Goal: Task Accomplishment & Management: Use online tool/utility

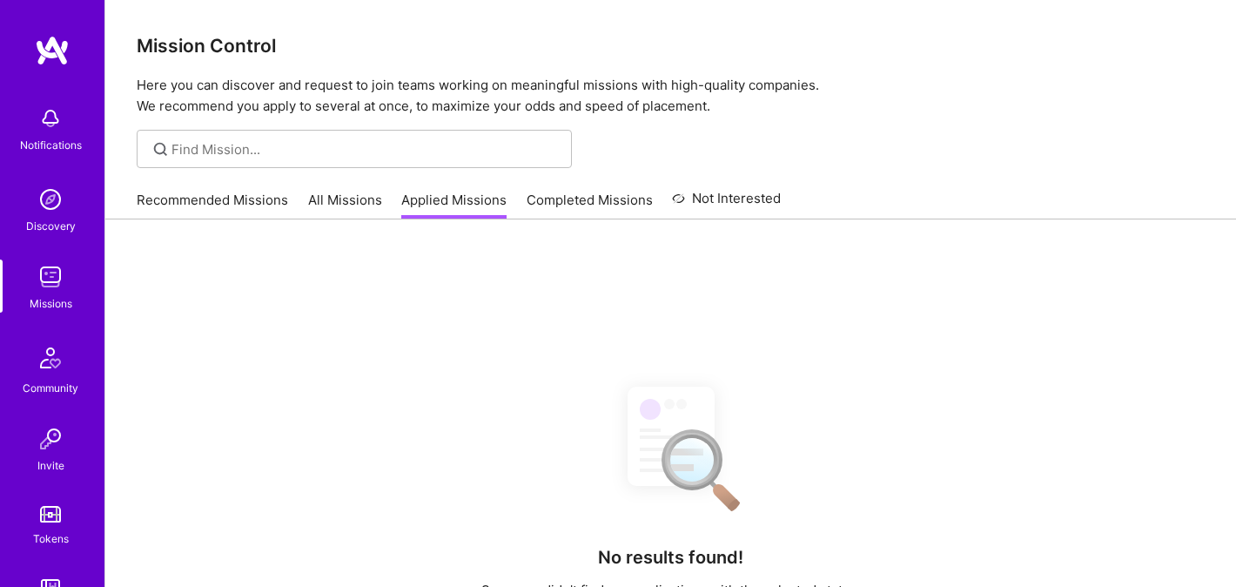
click at [234, 197] on link "Recommended Missions" at bounding box center [213, 205] width 152 height 29
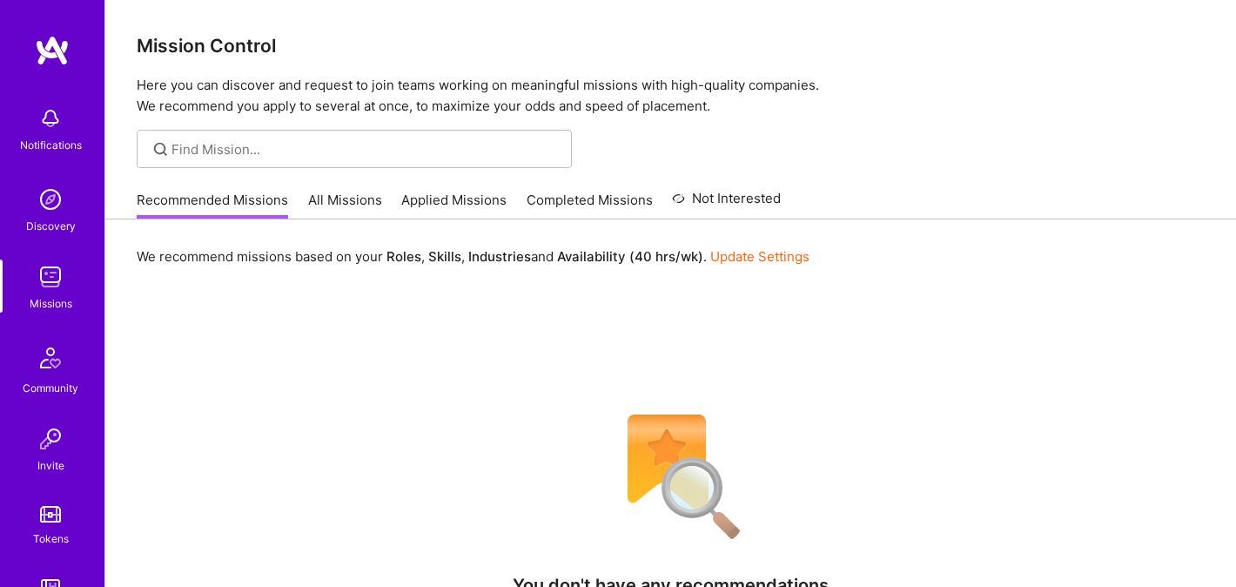
click at [357, 211] on link "All Missions" at bounding box center [345, 205] width 74 height 29
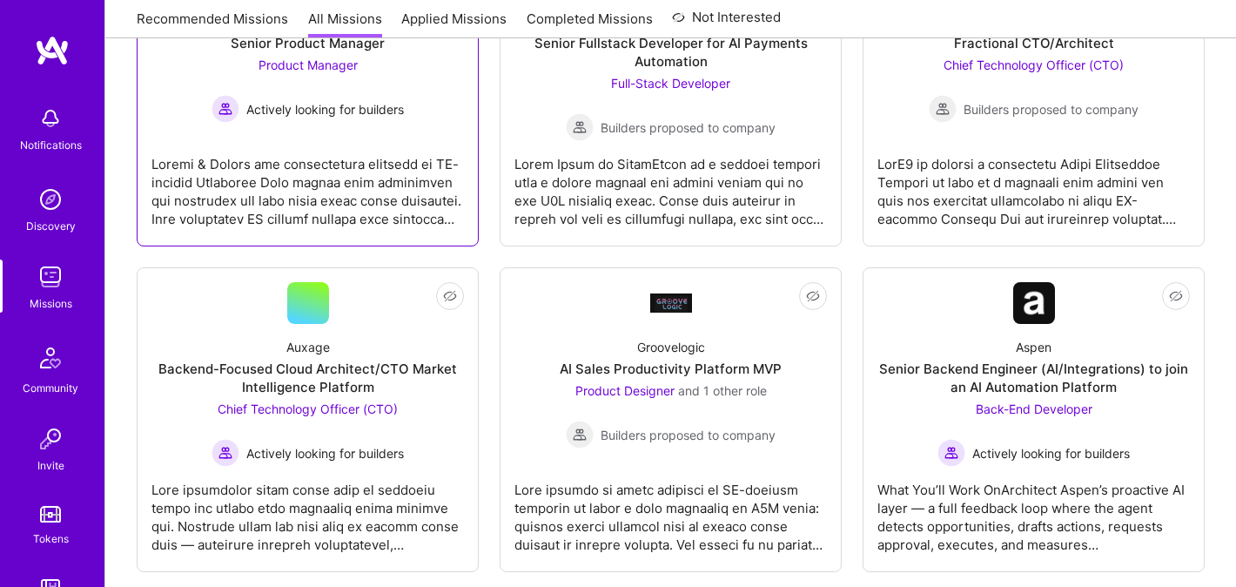
scroll to position [398, 0]
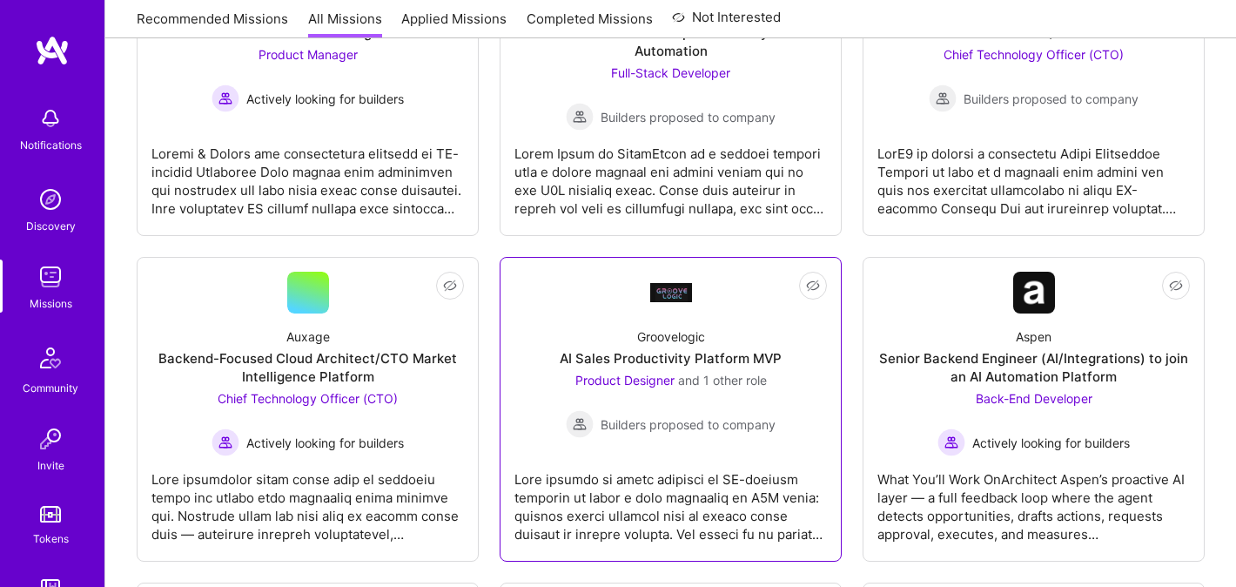
click at [657, 417] on span "Builders proposed to company" at bounding box center [688, 424] width 175 height 18
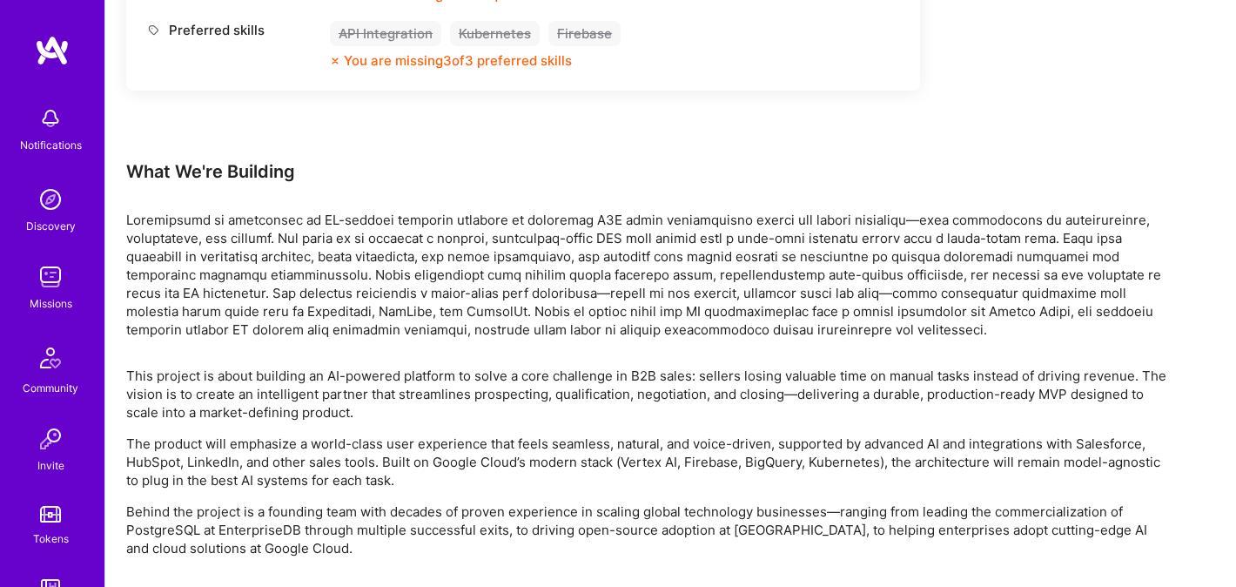
scroll to position [1619, 0]
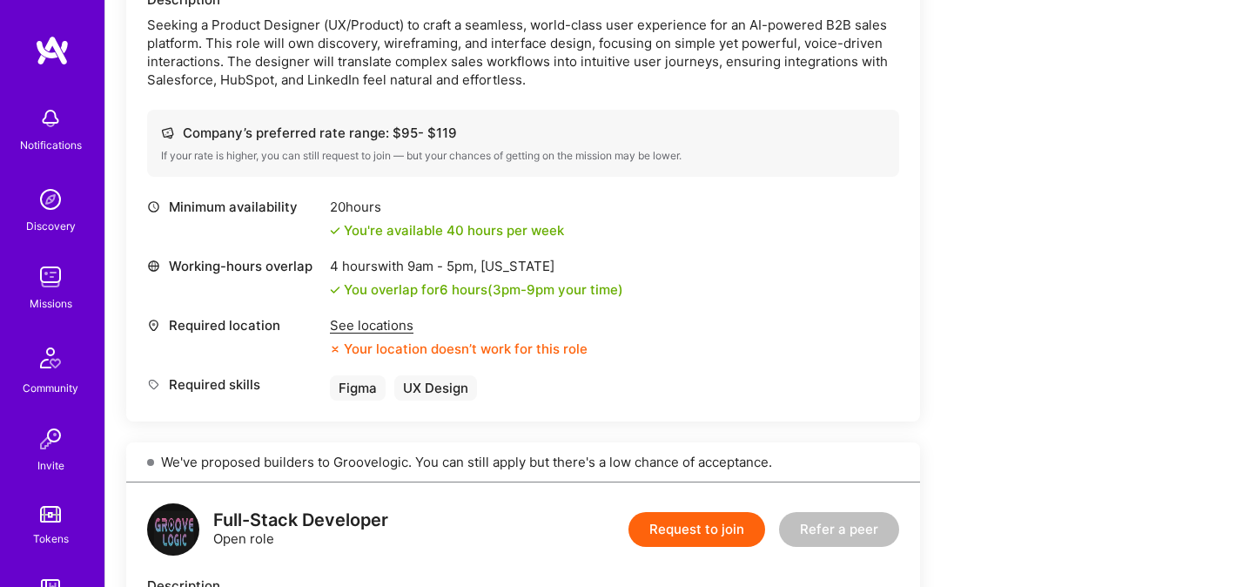
scroll to position [280, 0]
